Goal: Navigation & Orientation: Find specific page/section

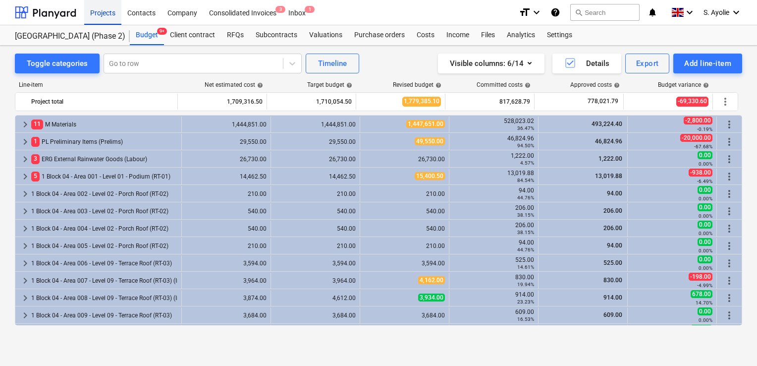
click at [104, 15] on div "Projects" at bounding box center [102, 12] width 37 height 25
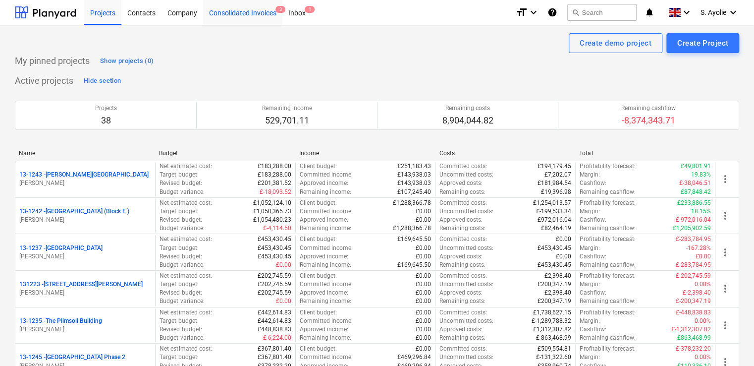
click at [246, 16] on div "Consolidated Invoices 3" at bounding box center [242, 12] width 79 height 25
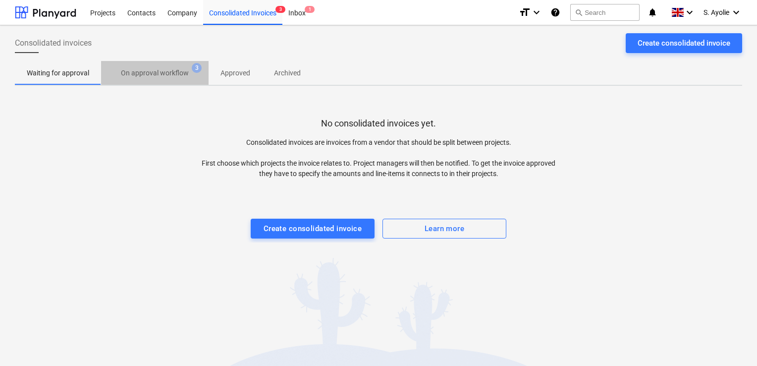
click at [180, 70] on p "On approval workflow" at bounding box center [155, 73] width 68 height 10
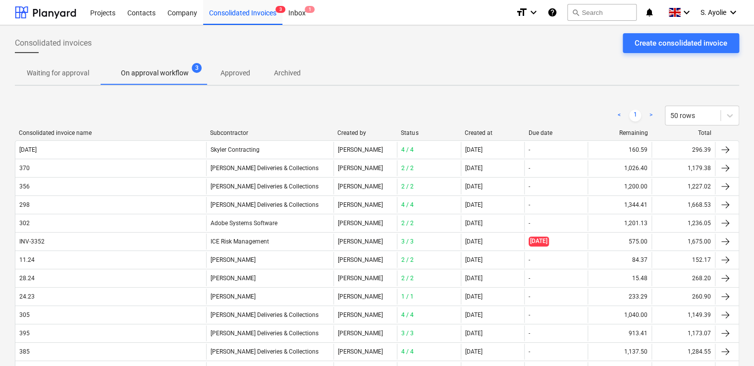
click at [50, 66] on span "Waiting for approval" at bounding box center [58, 73] width 86 height 16
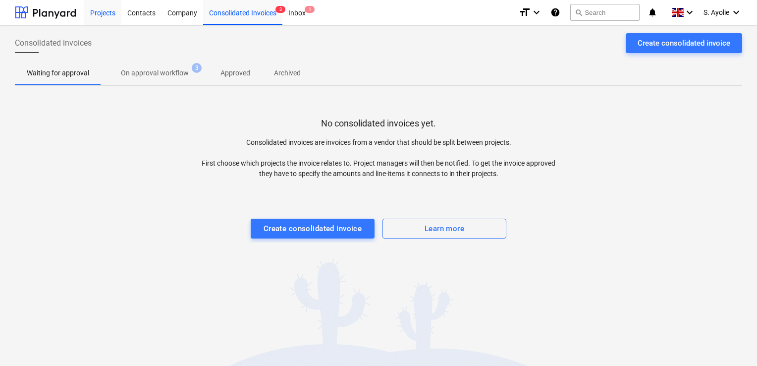
click at [109, 16] on div "Projects" at bounding box center [102, 12] width 37 height 25
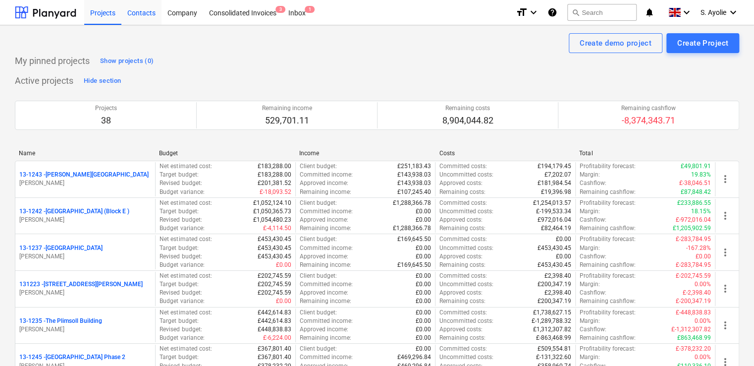
click at [138, 15] on div "Contacts" at bounding box center [141, 12] width 40 height 25
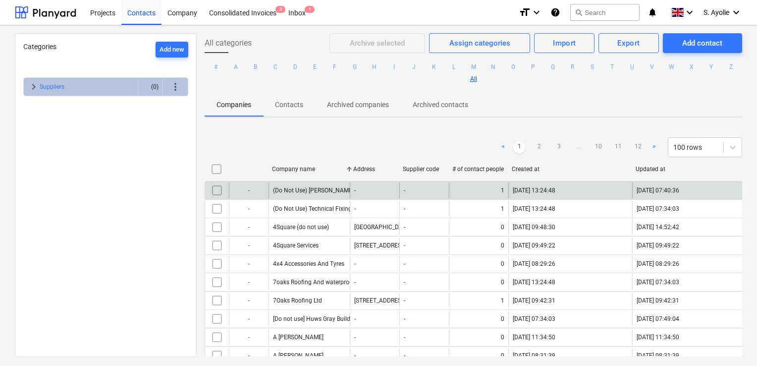
drag, startPoint x: 321, startPoint y: 161, endPoint x: 353, endPoint y: 180, distance: 36.9
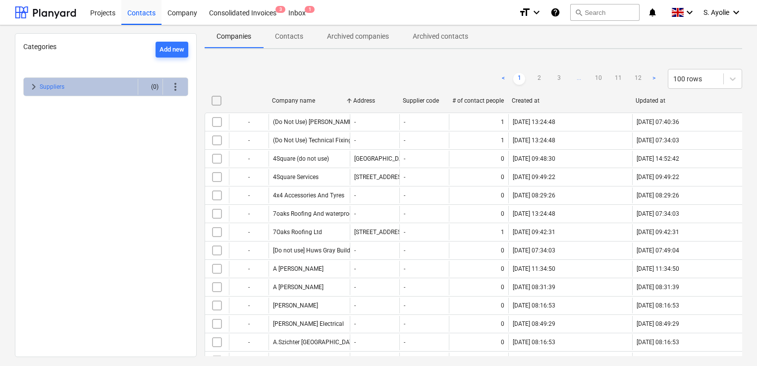
scroll to position [149, 0]
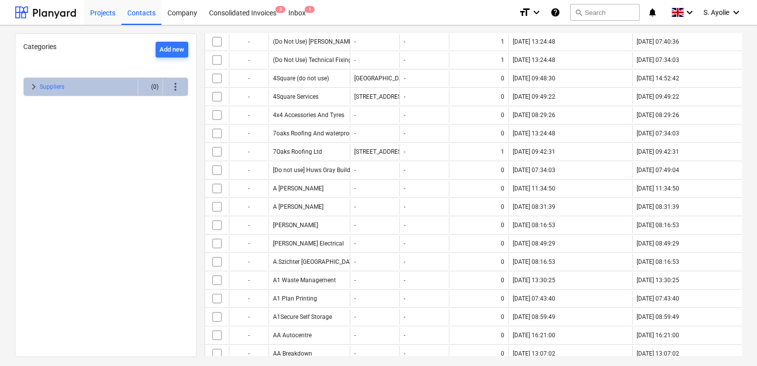
click at [111, 21] on div "Projects" at bounding box center [102, 12] width 37 height 25
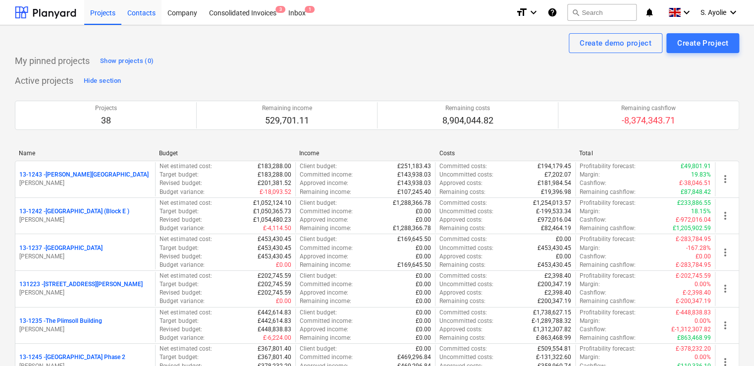
click at [131, 19] on div "Contacts" at bounding box center [141, 12] width 40 height 25
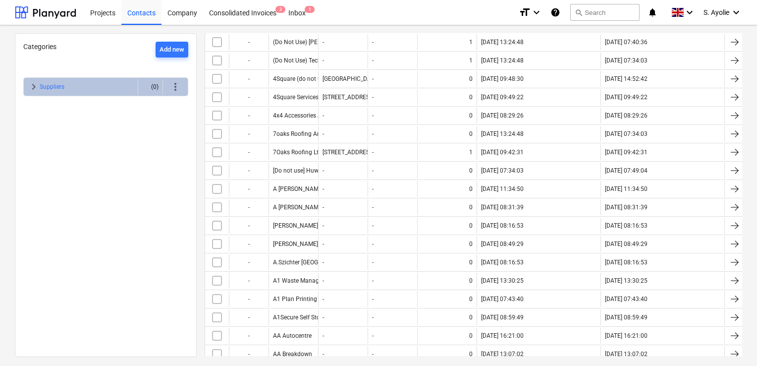
scroll to position [149, 0]
